Goal: Information Seeking & Learning: Learn about a topic

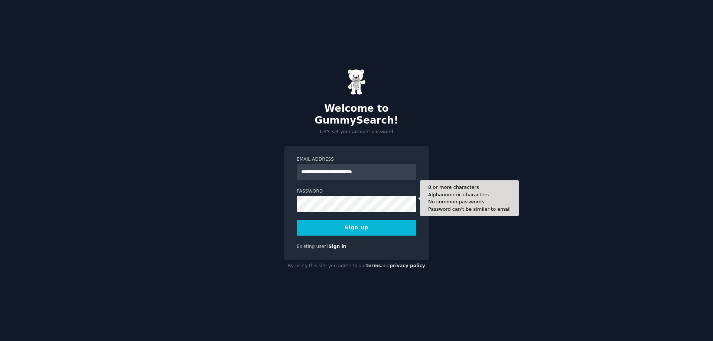
type input "**********"
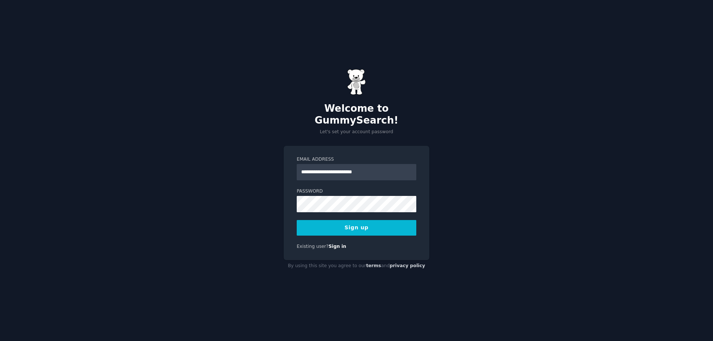
click at [342, 220] on button "Sign up" at bounding box center [357, 228] width 120 height 16
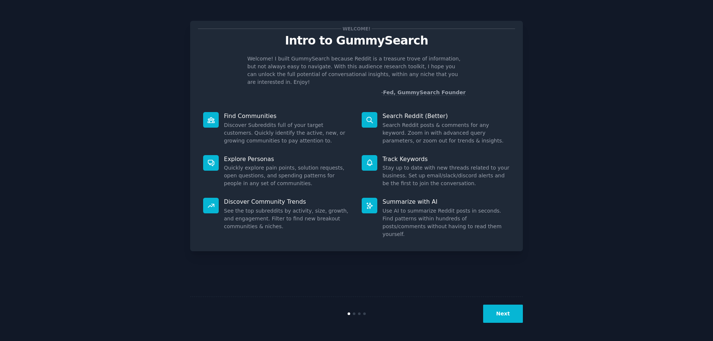
click at [488, 321] on button "Next" at bounding box center [503, 314] width 40 height 18
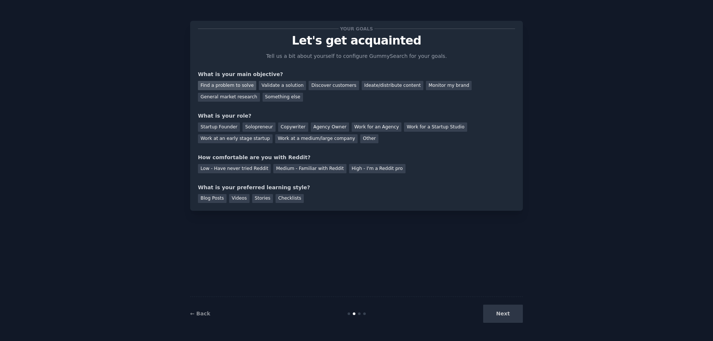
click at [212, 81] on div "Find a problem to solve" at bounding box center [227, 85] width 58 height 9
click at [215, 125] on div "Startup Founder" at bounding box center [219, 126] width 42 height 9
click at [371, 168] on div "High - I'm a Reddit pro" at bounding box center [377, 168] width 56 height 9
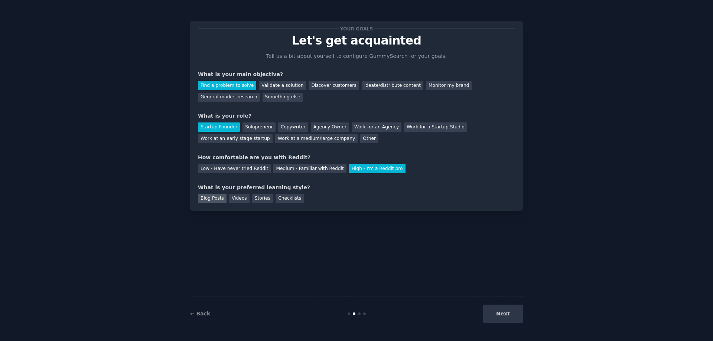
click at [218, 202] on div "Blog Posts" at bounding box center [212, 198] width 29 height 9
click at [517, 316] on button "Next" at bounding box center [503, 314] width 40 height 18
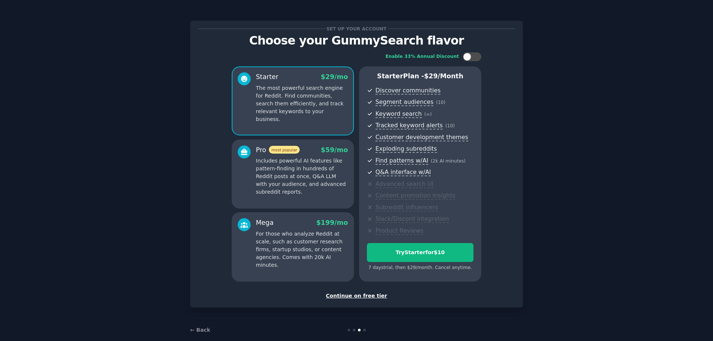
click at [373, 299] on div "Continue on free tier" at bounding box center [356, 296] width 317 height 8
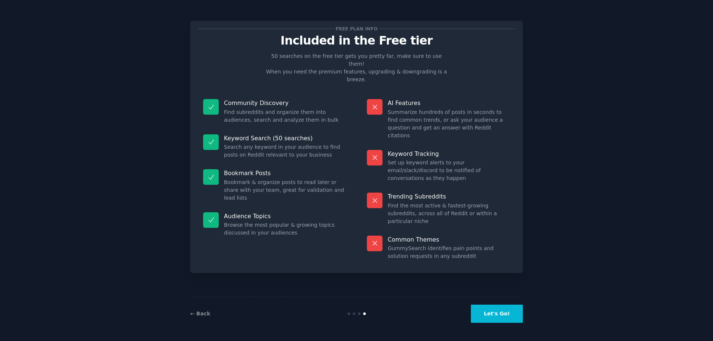
click at [504, 326] on div "← Back Let's Go!" at bounding box center [356, 314] width 333 height 34
click at [515, 312] on button "Let's Go!" at bounding box center [497, 314] width 52 height 18
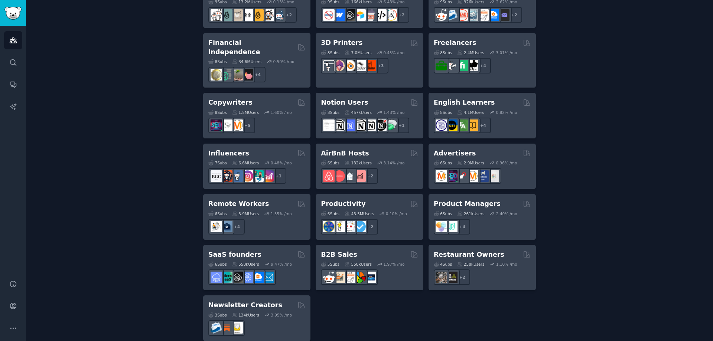
scroll to position [515, 0]
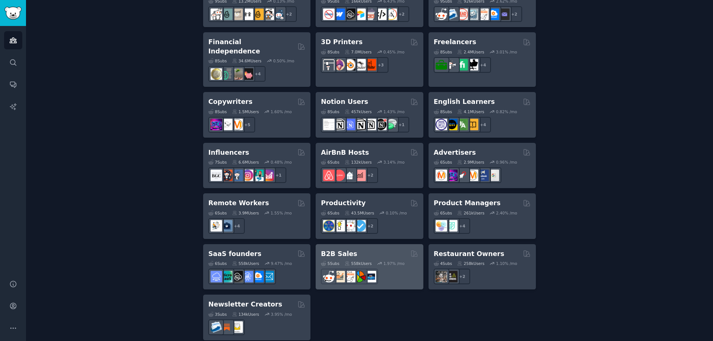
drag, startPoint x: 340, startPoint y: 242, endPoint x: 383, endPoint y: 249, distance: 43.7
click at [383, 258] on div "5 Sub s 558k Users 1.97 % /mo" at bounding box center [369, 271] width 97 height 26
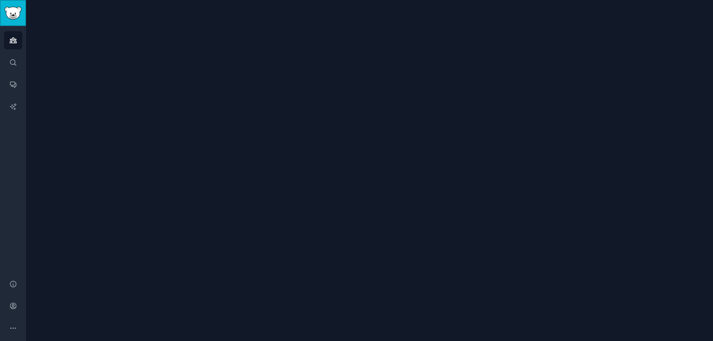
click at [12, 17] on img "Sidebar" at bounding box center [12, 13] width 17 height 13
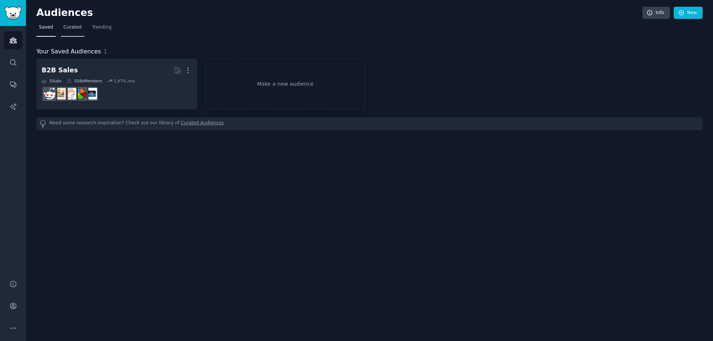
click at [71, 25] on span "Curated" at bounding box center [72, 27] width 18 height 7
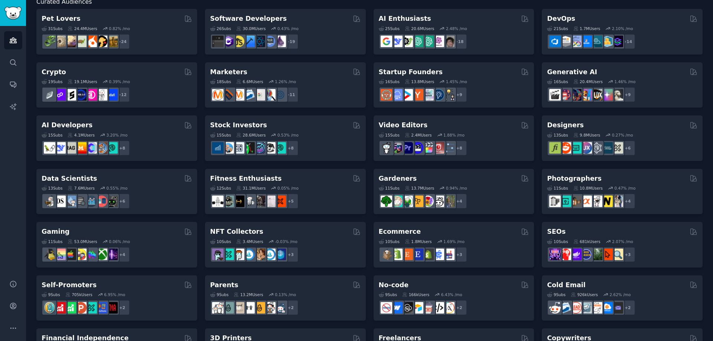
scroll to position [63, 0]
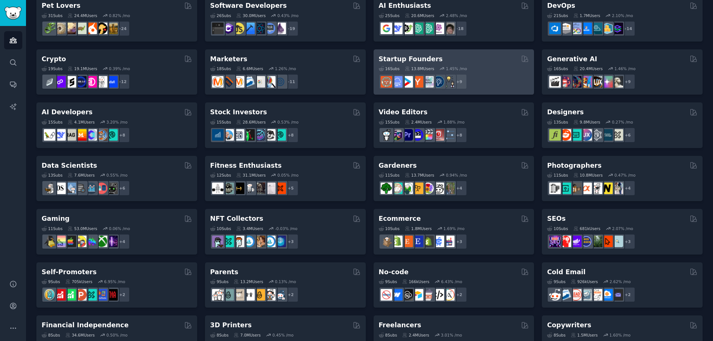
click at [478, 62] on div "Startup Founders" at bounding box center [454, 59] width 150 height 9
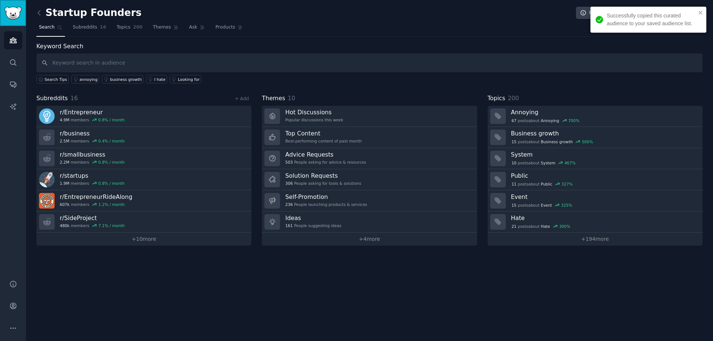
click at [0, 10] on link "Sidebar" at bounding box center [13, 13] width 26 height 26
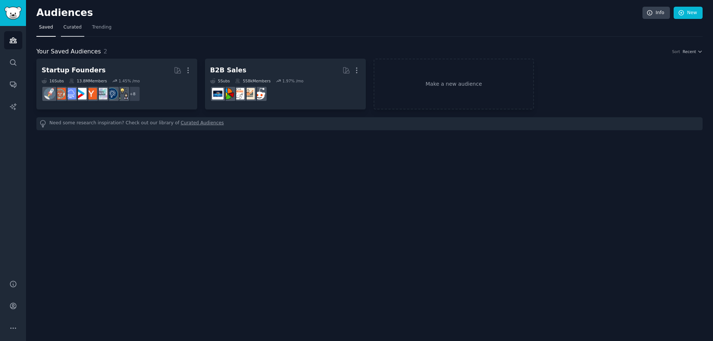
click at [71, 29] on span "Curated" at bounding box center [72, 27] width 18 height 7
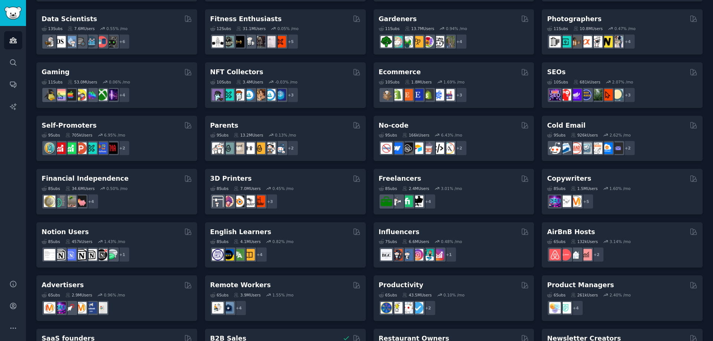
scroll to position [253, 0]
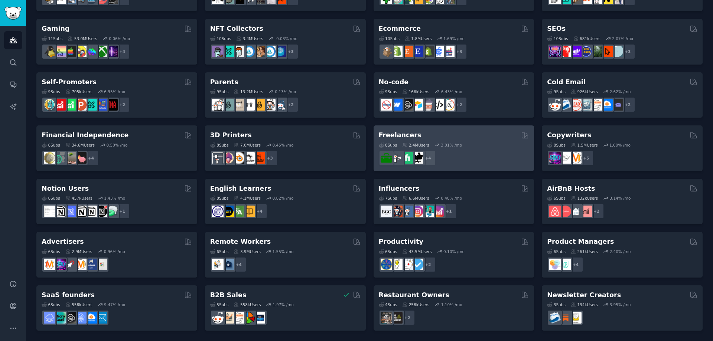
click at [451, 128] on div "Freelancers 8 Sub s 2.4M Users 3.01 % /mo r/Upwork, r/freelanceWriters, r/freel…" at bounding box center [453, 148] width 161 height 46
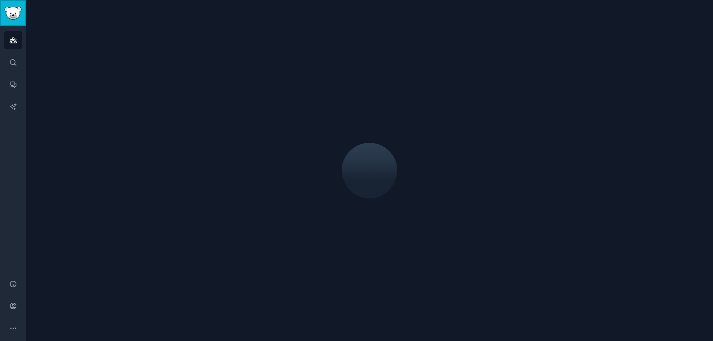
click at [7, 6] on link "Sidebar" at bounding box center [13, 13] width 26 height 26
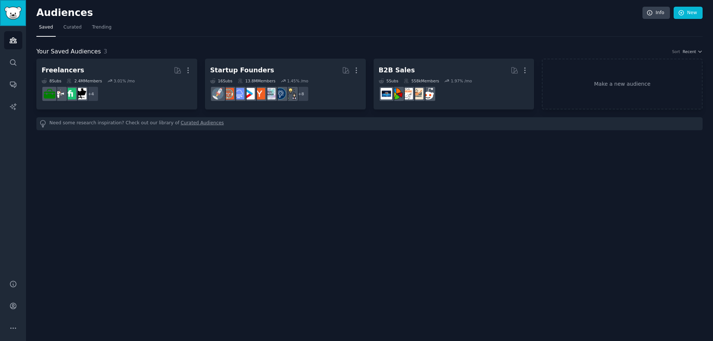
click at [7, 6] on link "Sidebar" at bounding box center [13, 13] width 26 height 26
click at [77, 29] on span "Curated" at bounding box center [72, 27] width 18 height 7
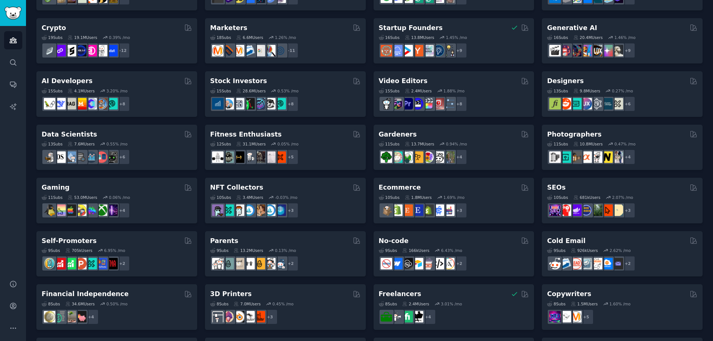
scroll to position [253, 0]
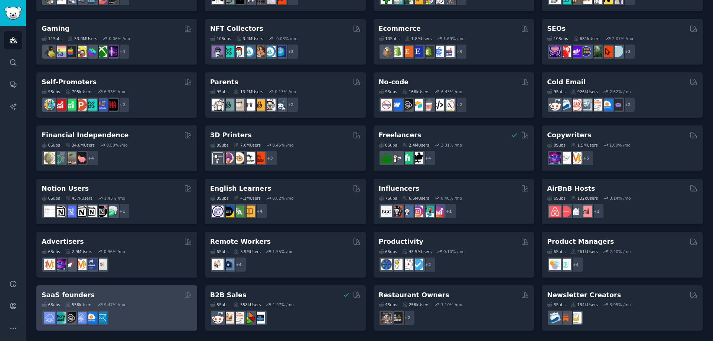
click at [154, 296] on div "SaaS founders Curated by GummySearch" at bounding box center [117, 295] width 150 height 9
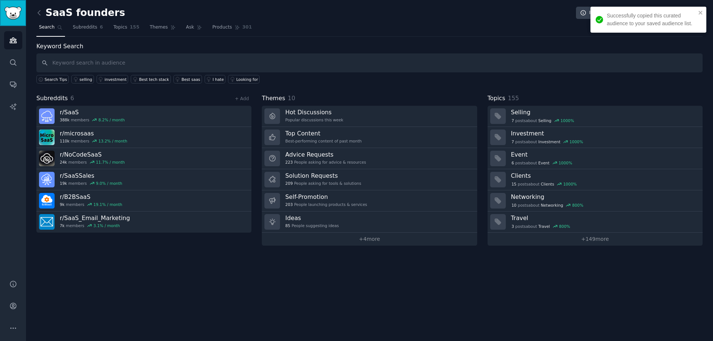
click at [15, 14] on img "Sidebar" at bounding box center [12, 13] width 17 height 13
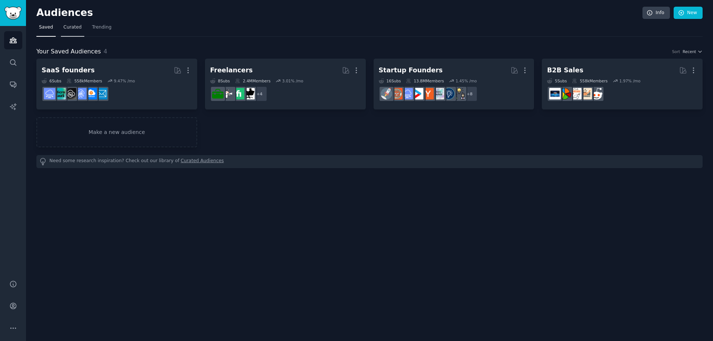
click at [73, 30] on span "Curated" at bounding box center [72, 27] width 18 height 7
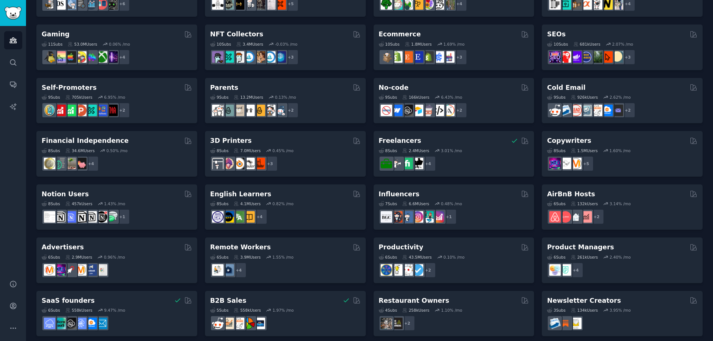
scroll to position [253, 0]
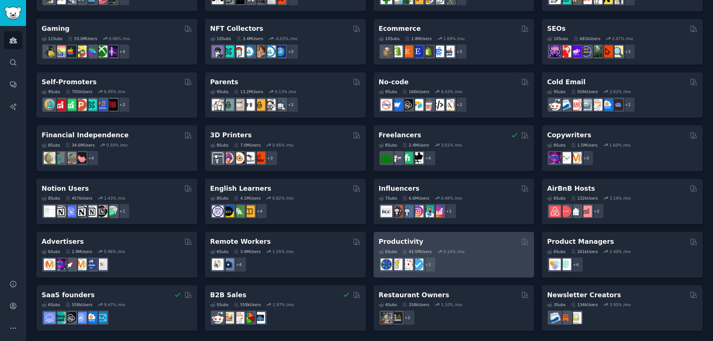
click at [429, 235] on div "Productivity 6 Sub s 43.5M Users 0.10 % /mo + 2" at bounding box center [453, 255] width 161 height 46
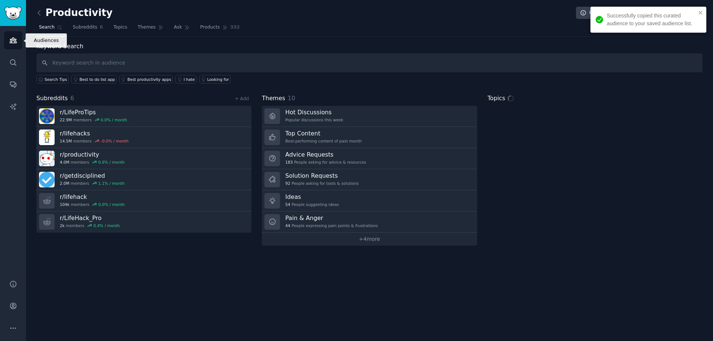
click at [12, 44] on link "Audiences" at bounding box center [13, 40] width 18 height 18
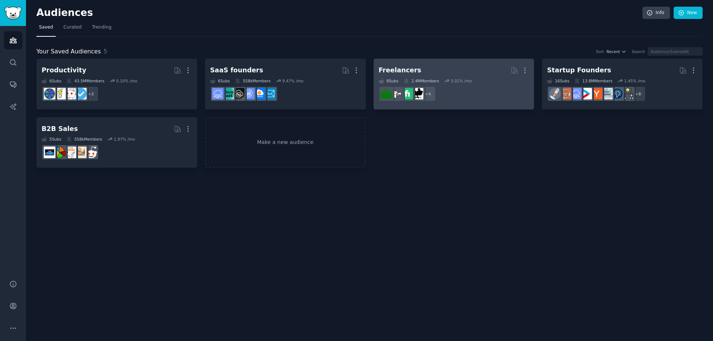
click at [419, 74] on h2 "Freelancers More" at bounding box center [454, 70] width 150 height 13
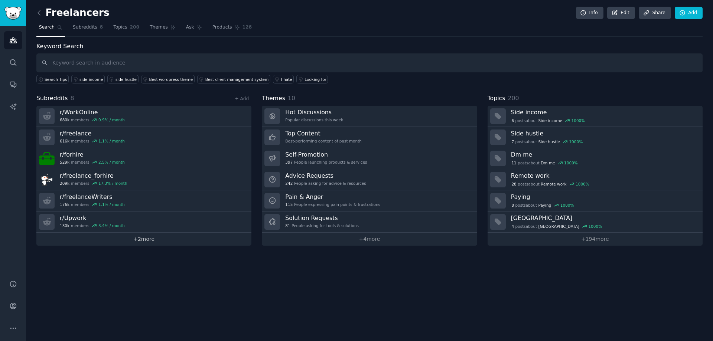
click at [137, 244] on link "+ 2 more" at bounding box center [143, 239] width 215 height 13
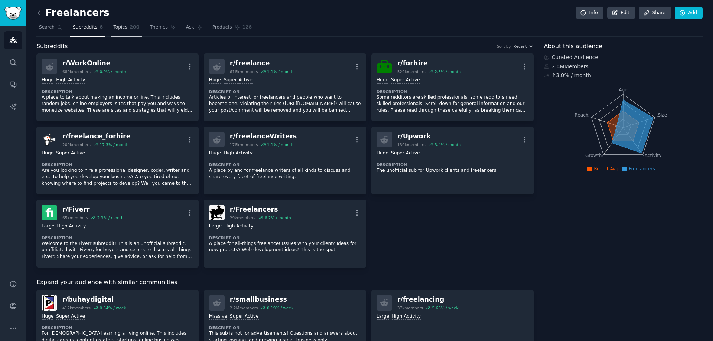
click at [130, 25] on span "200" at bounding box center [135, 27] width 10 height 7
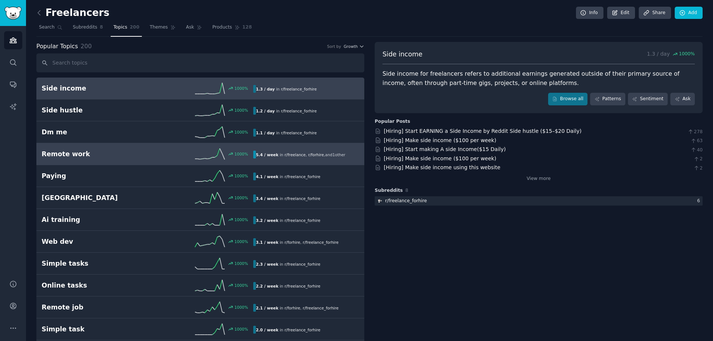
click at [160, 161] on link "Remote work 1000 % 5.4 / week in r/ freelance , r/ forhire , and 1 other" at bounding box center [200, 154] width 328 height 22
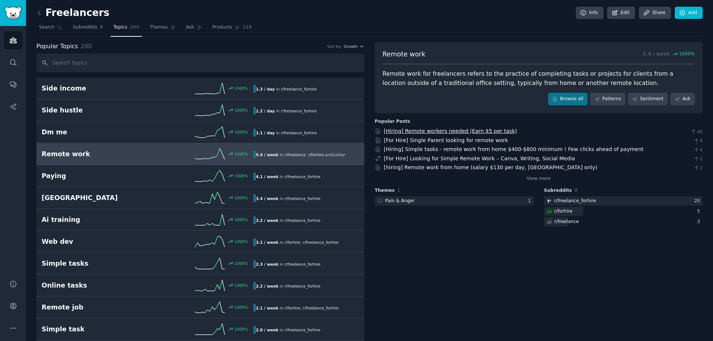
click at [461, 134] on link "[Hiring] Remote workers needed (Earn $5 per task)" at bounding box center [450, 131] width 133 height 6
click at [77, 24] on span "Subreddits" at bounding box center [85, 27] width 24 height 7
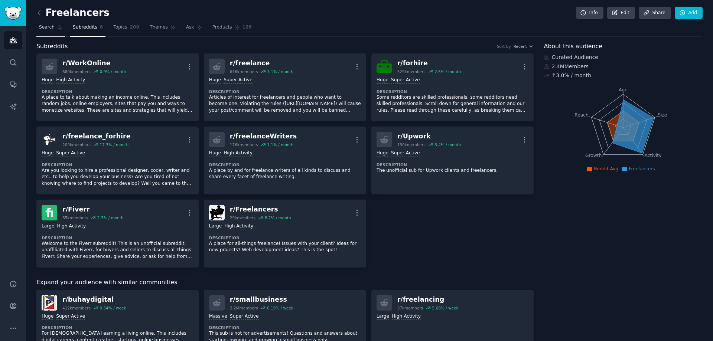
click at [43, 29] on span "Search" at bounding box center [47, 27] width 16 height 7
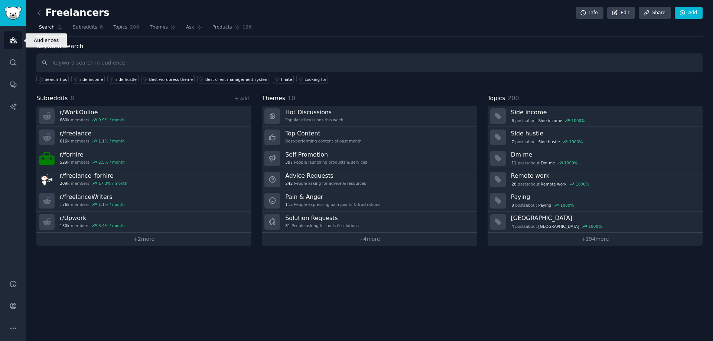
click at [13, 36] on link "Audiences" at bounding box center [13, 40] width 18 height 18
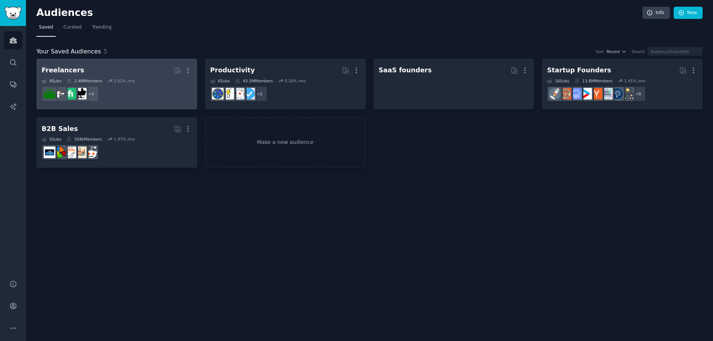
click at [187, 95] on dd "r/forhire + 4" at bounding box center [117, 94] width 150 height 21
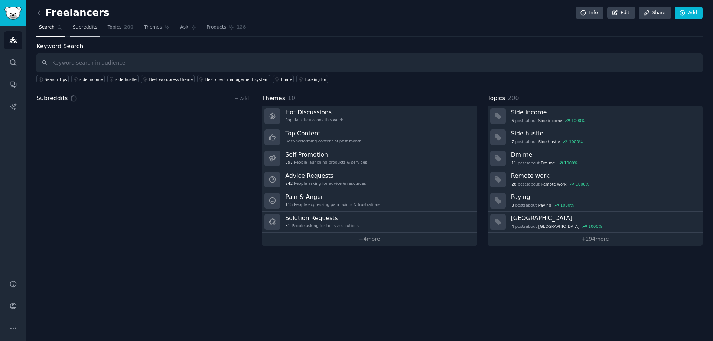
click at [86, 22] on link "Subreddits" at bounding box center [85, 29] width 30 height 15
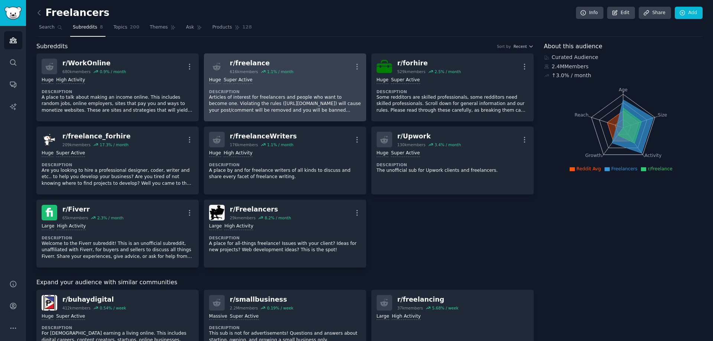
click at [255, 88] on div "100,000 - 1,000,000 members Huge Super Active Description Articles of interest …" at bounding box center [285, 95] width 152 height 42
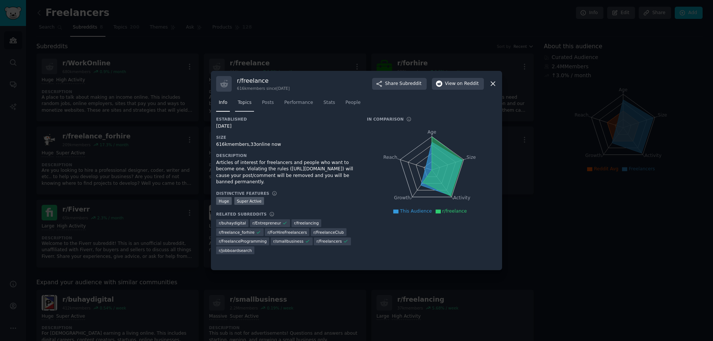
click at [239, 103] on span "Topics" at bounding box center [245, 102] width 14 height 7
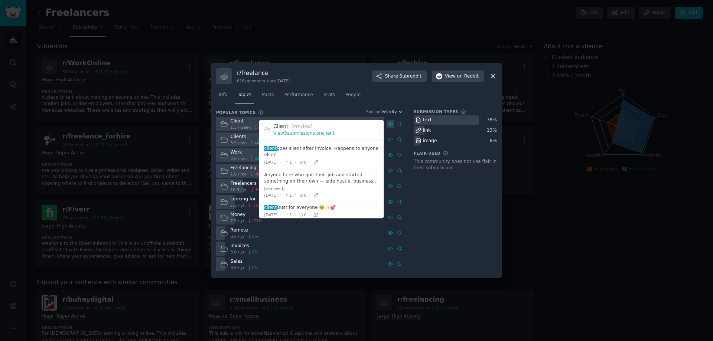
click at [391, 126] on icon at bounding box center [390, 123] width 5 height 5
click at [392, 124] on icon at bounding box center [390, 123] width 4 height 3
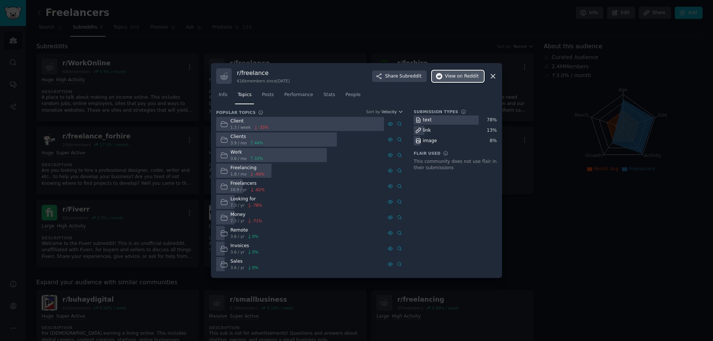
click at [472, 75] on span "on Reddit" at bounding box center [468, 76] width 22 height 7
click at [426, 130] on div "link" at bounding box center [427, 130] width 8 height 7
click at [419, 131] on icon at bounding box center [418, 130] width 5 height 5
click at [304, 124] on div at bounding box center [300, 124] width 168 height 14
click at [236, 122] on div "Client" at bounding box center [249, 121] width 38 height 7
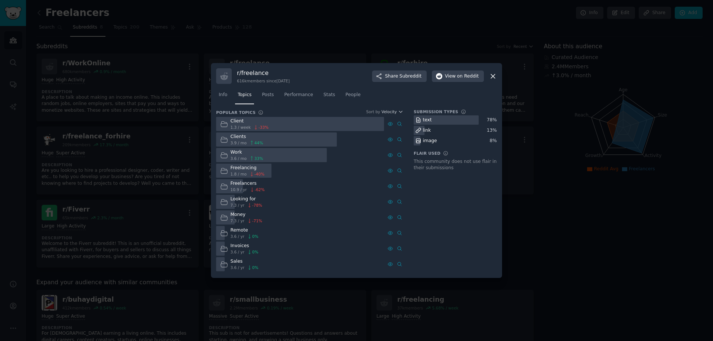
click at [224, 123] on icon at bounding box center [223, 123] width 7 height 5
click at [269, 95] on span "Posts" at bounding box center [268, 95] width 12 height 7
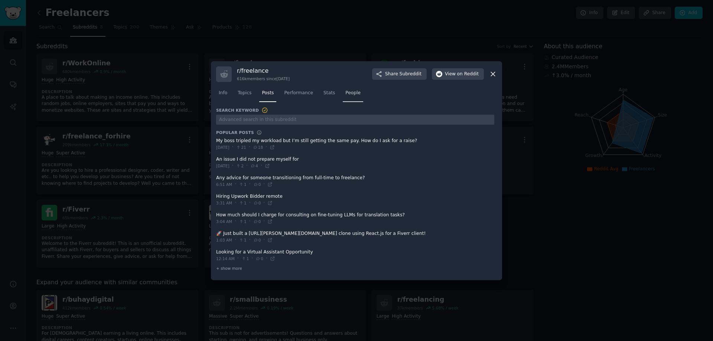
click at [349, 97] on link "People" at bounding box center [353, 94] width 20 height 15
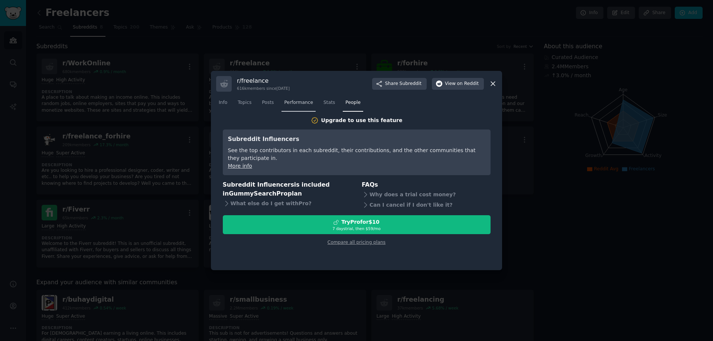
click at [295, 105] on span "Performance" at bounding box center [298, 102] width 29 height 7
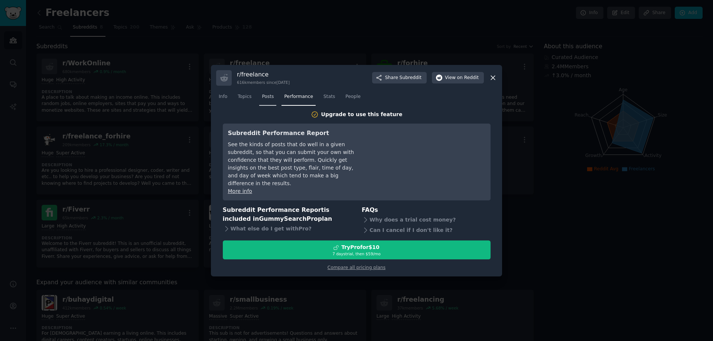
click at [265, 106] on link "Posts" at bounding box center [267, 98] width 17 height 15
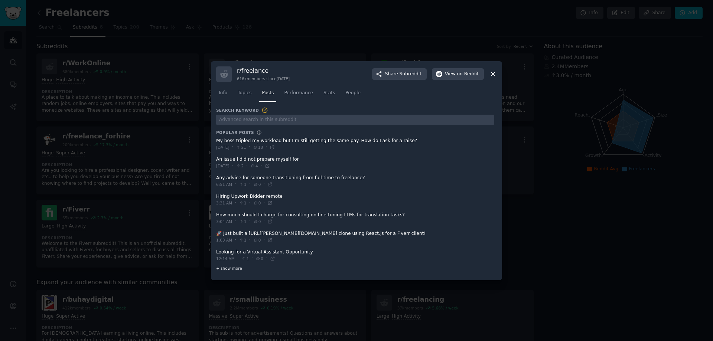
click at [236, 268] on span "+ show more" at bounding box center [229, 268] width 26 height 5
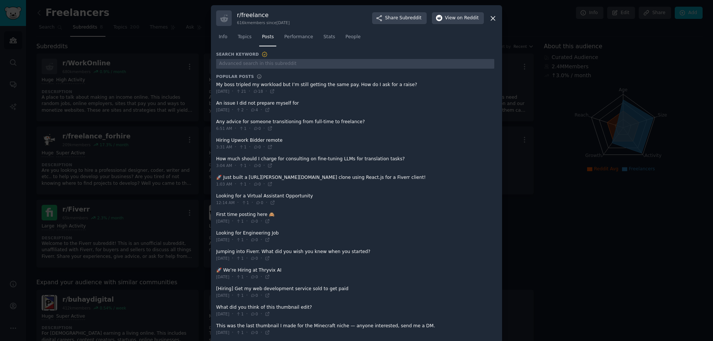
click at [387, 220] on span at bounding box center [355, 218] width 278 height 18
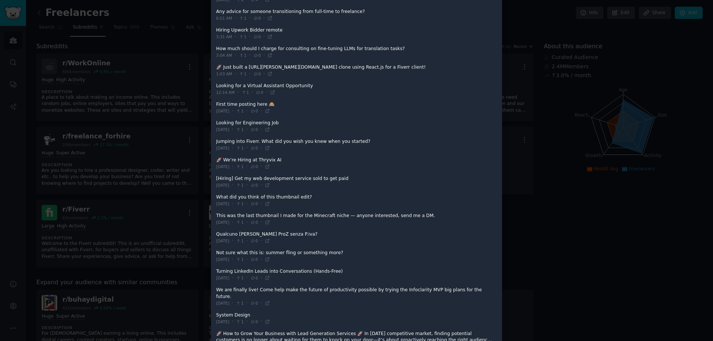
scroll to position [193, 0]
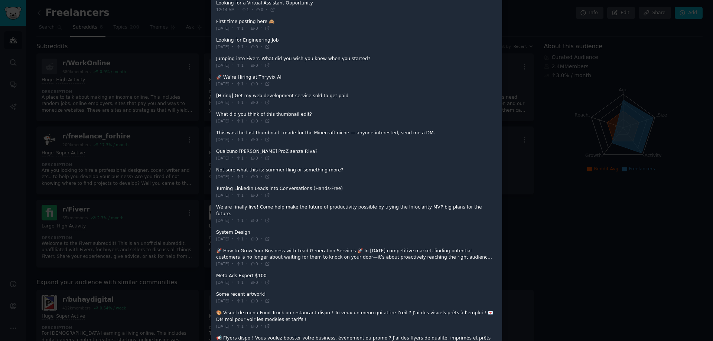
click at [269, 324] on icon at bounding box center [266, 325] width 3 height 3
click at [89, 74] on div at bounding box center [356, 170] width 713 height 341
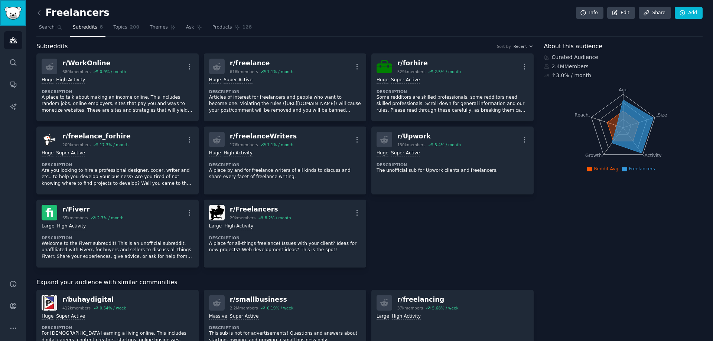
click at [4, 16] on img "Sidebar" at bounding box center [12, 13] width 17 height 13
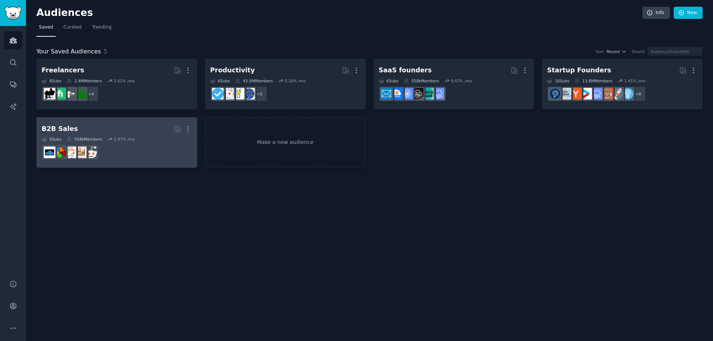
click at [152, 137] on div "5 Sub s 558k Members 1.97 % /mo" at bounding box center [117, 139] width 150 height 5
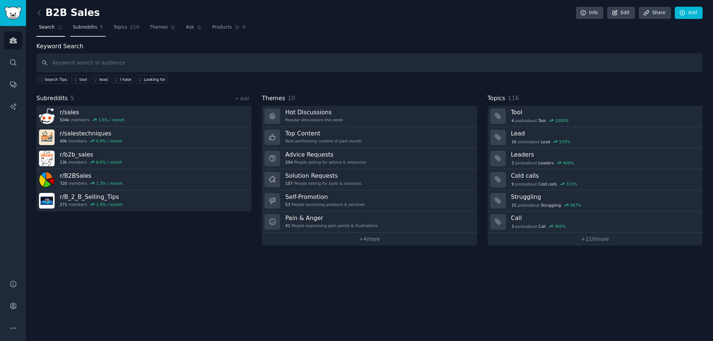
click at [93, 26] on span "Subreddits" at bounding box center [85, 27] width 24 height 7
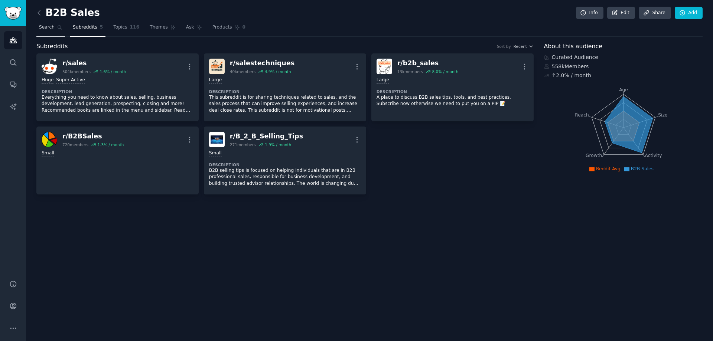
click at [46, 31] on link "Search" at bounding box center [50, 29] width 29 height 15
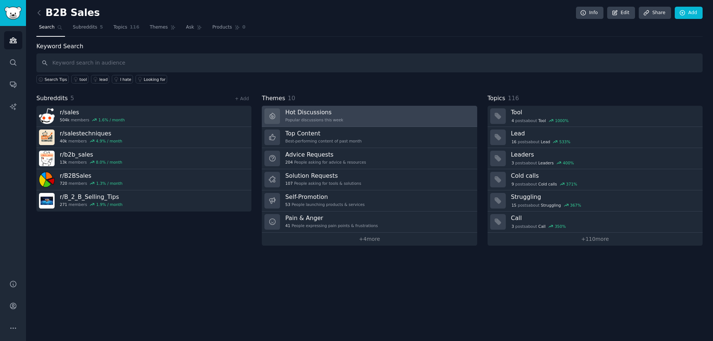
click at [315, 115] on h3 "Hot Discussions" at bounding box center [314, 112] width 58 height 8
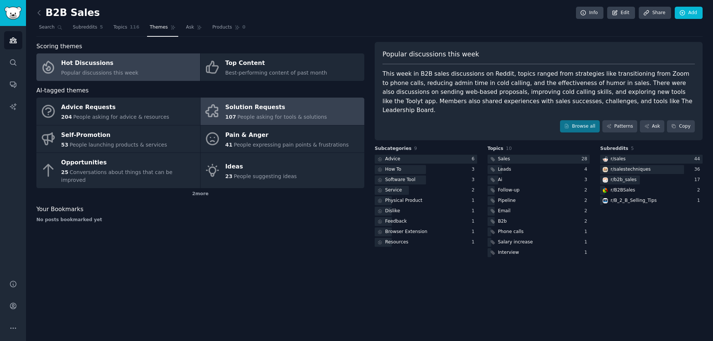
click at [279, 110] on div "Solution Requests" at bounding box center [276, 108] width 102 height 12
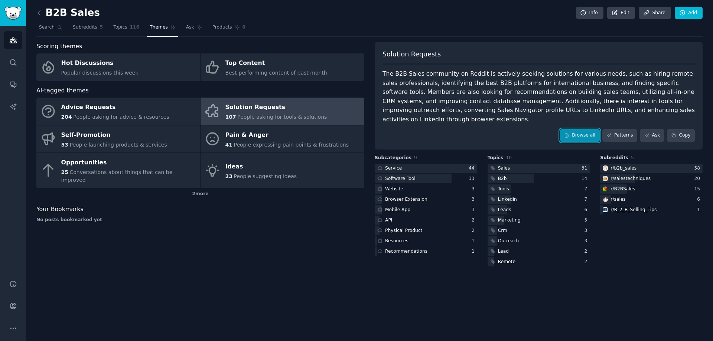
click at [579, 129] on link "Browse all" at bounding box center [580, 135] width 40 height 13
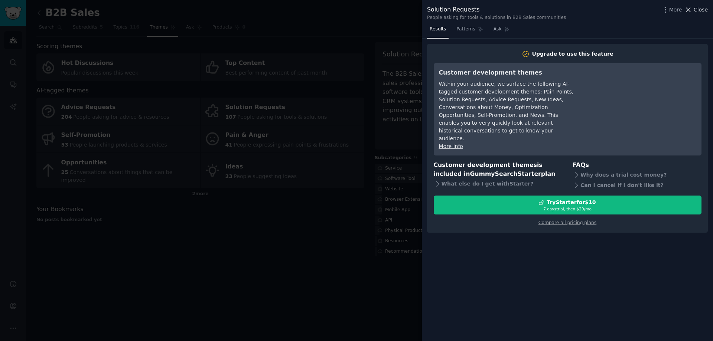
click at [696, 11] on span "Close" at bounding box center [700, 10] width 14 height 8
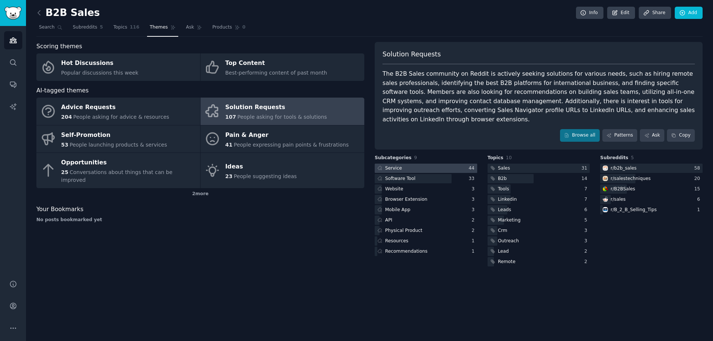
click at [420, 164] on div at bounding box center [426, 168] width 102 height 9
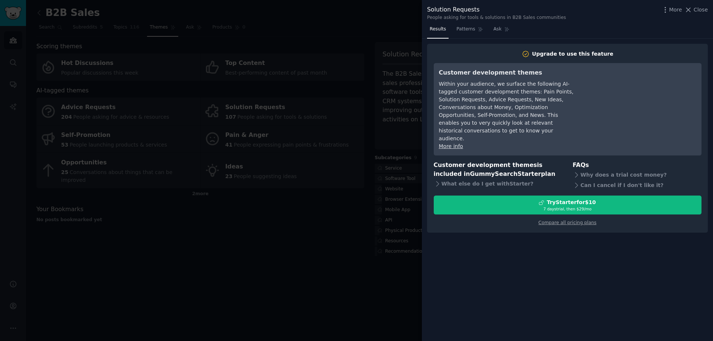
click at [421, 162] on div at bounding box center [356, 170] width 713 height 341
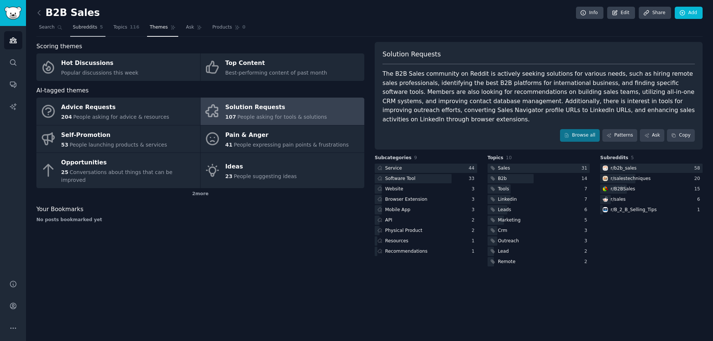
click at [93, 27] on link "Subreddits 5" at bounding box center [87, 29] width 35 height 15
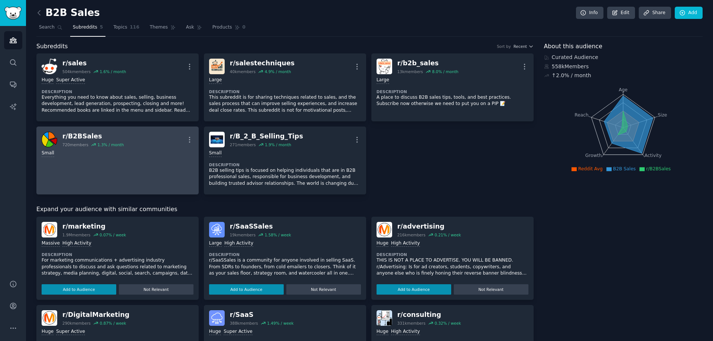
click at [187, 158] on link "r/ B2BSales 720 members 1.3 % / month More Small" at bounding box center [117, 161] width 162 height 68
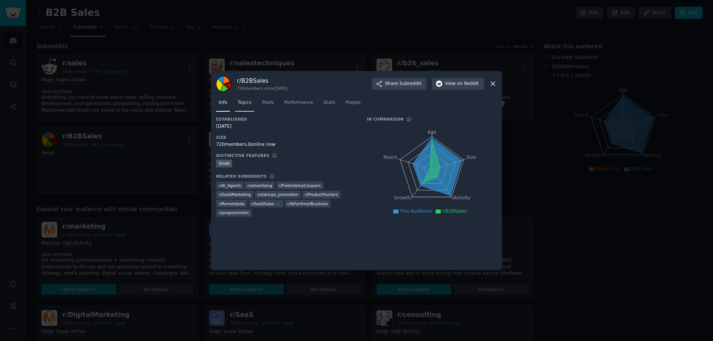
click at [243, 104] on span "Topics" at bounding box center [245, 102] width 14 height 7
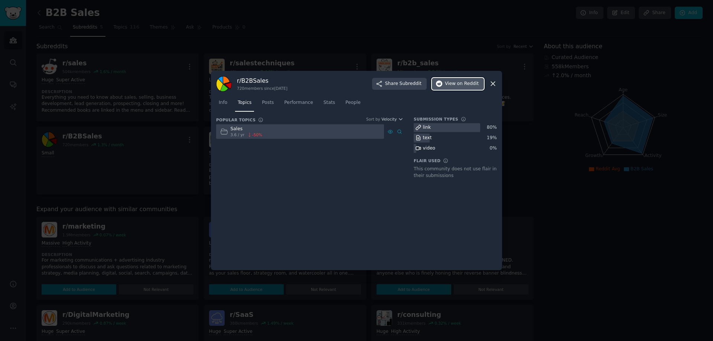
click at [473, 85] on span "on Reddit" at bounding box center [468, 84] width 22 height 7
click at [496, 82] on icon at bounding box center [493, 84] width 8 height 8
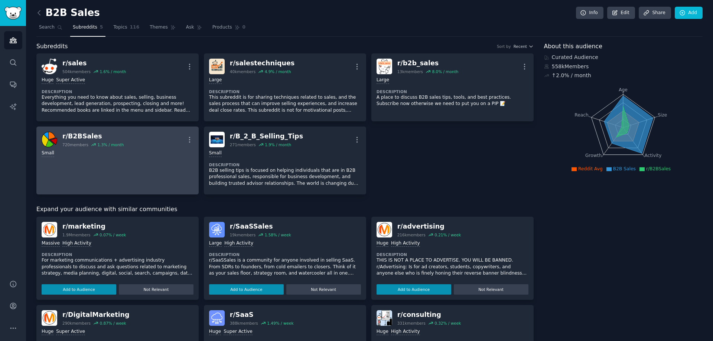
click at [131, 137] on div "r/ B2BSales 720 members 1.3 % / month More" at bounding box center [118, 140] width 152 height 16
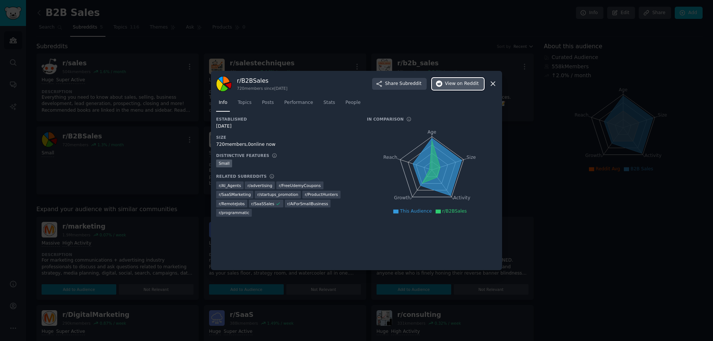
click at [442, 81] on icon "button" at bounding box center [439, 84] width 7 height 7
click at [492, 81] on icon at bounding box center [493, 84] width 8 height 8
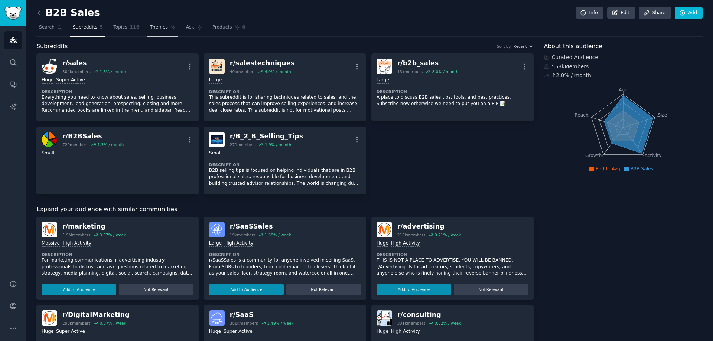
click at [150, 26] on span "Themes" at bounding box center [159, 27] width 18 height 7
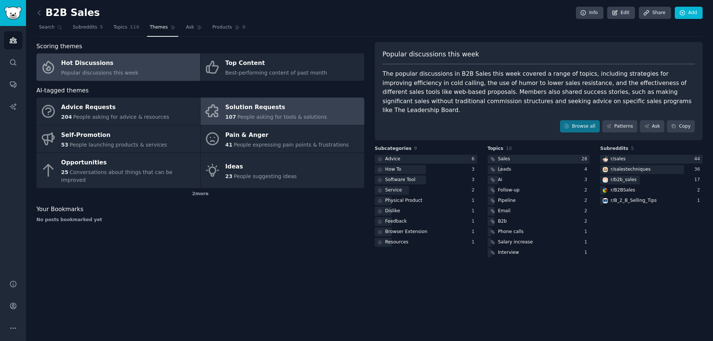
click at [247, 111] on div "Solution Requests" at bounding box center [276, 108] width 102 height 12
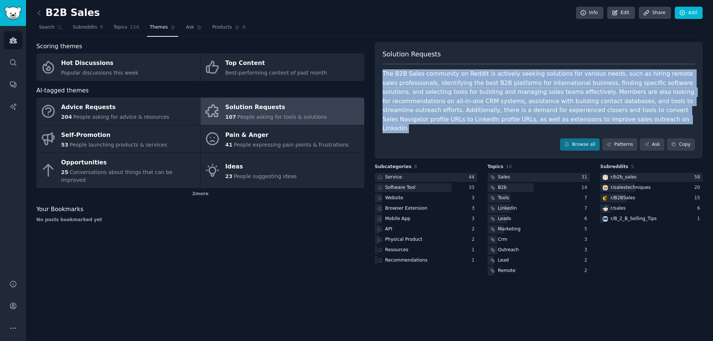
drag, startPoint x: 383, startPoint y: 72, endPoint x: 562, endPoint y: 123, distance: 185.9
click at [562, 123] on div "The B2B Sales community on Reddit is actively seeking solutions for various nee…" at bounding box center [538, 101] width 312 height 64
copy div "The B2B Sales community on Reddit is actively seeking solutions for various nee…"
